Goal: Task Accomplishment & Management: Manage account settings

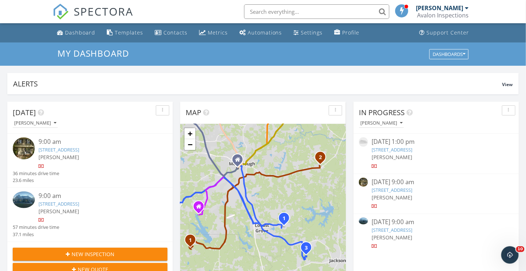
click at [67, 202] on link "589 Silver Dollar Rd, Barnesville, GA 30204" at bounding box center [58, 203] width 41 height 7
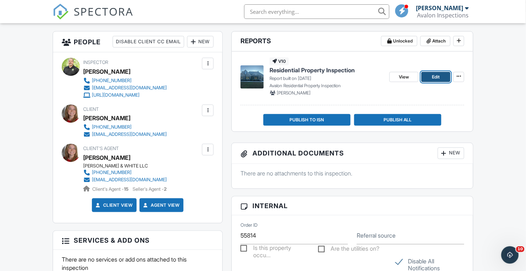
click at [438, 78] on span "Edit" at bounding box center [436, 76] width 8 height 7
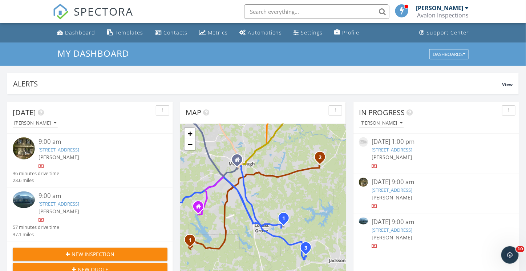
click at [72, 202] on link "589 Silver Dollar Rd, Barnesville, GA 30204" at bounding box center [58, 203] width 41 height 7
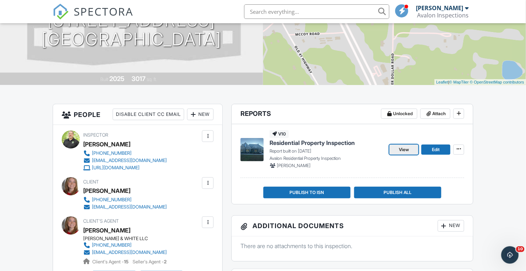
click at [408, 149] on span "View" at bounding box center [404, 149] width 10 height 7
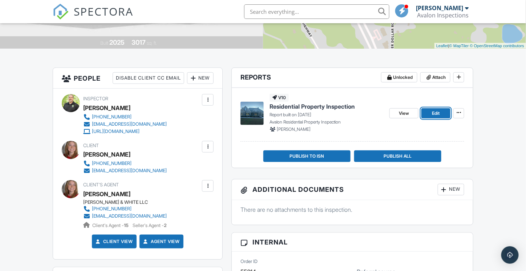
drag, startPoint x: 429, startPoint y: 112, endPoint x: 425, endPoint y: 111, distance: 3.6
click at [429, 112] on link "Edit" at bounding box center [435, 113] width 29 height 10
